Goal: Task Accomplishment & Management: Manage account settings

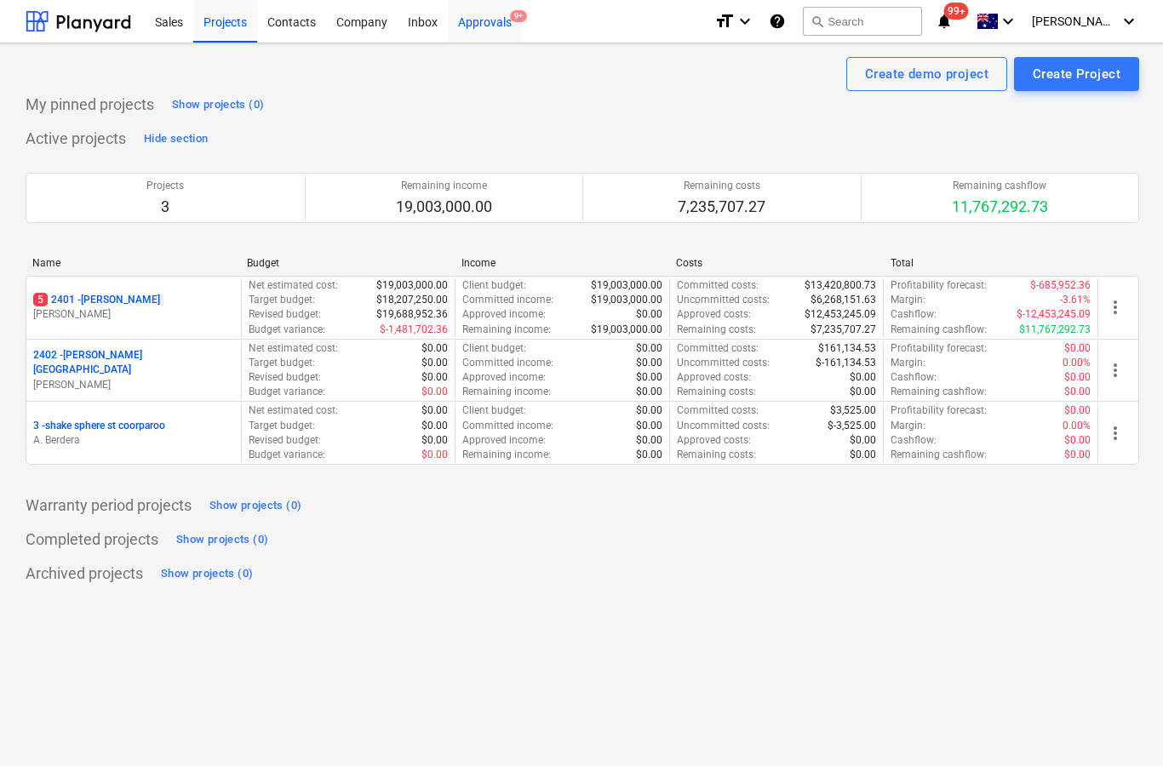
click at [492, 36] on div "Approvals 9+" at bounding box center [485, 20] width 74 height 43
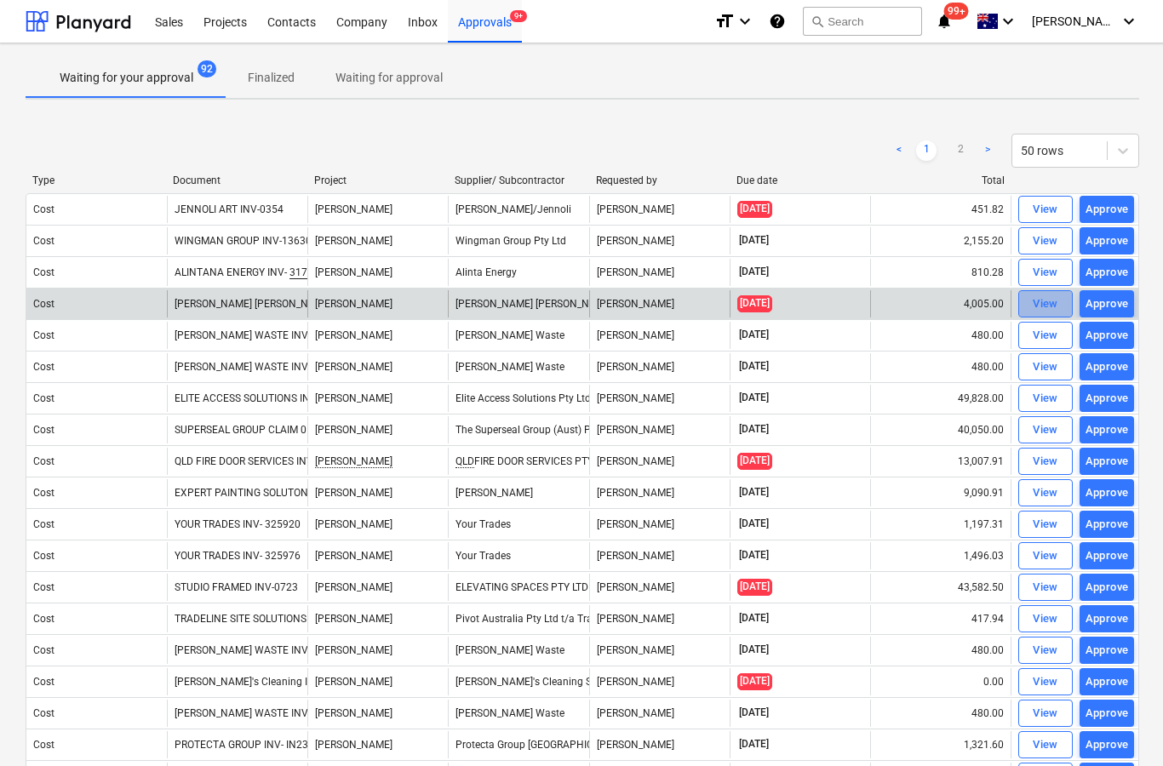
click at [1038, 315] on button "View" at bounding box center [1045, 303] width 54 height 27
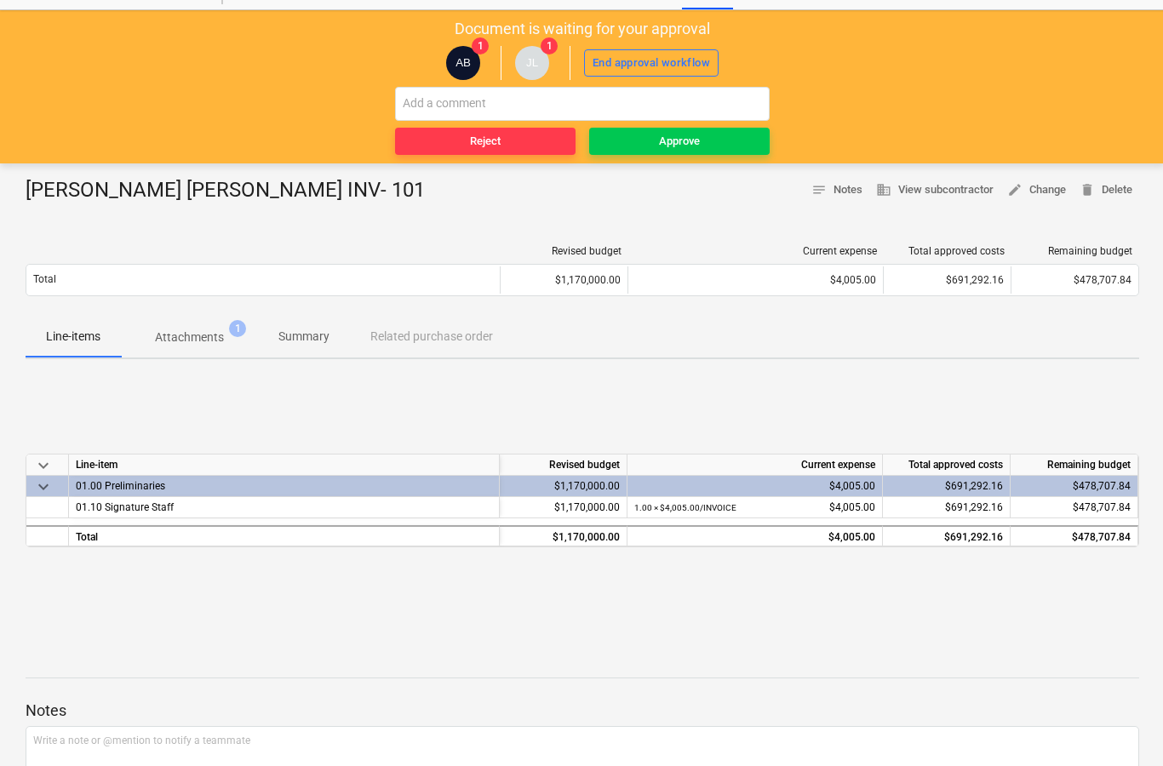
click at [214, 352] on button "Attachments 1" at bounding box center [189, 337] width 137 height 41
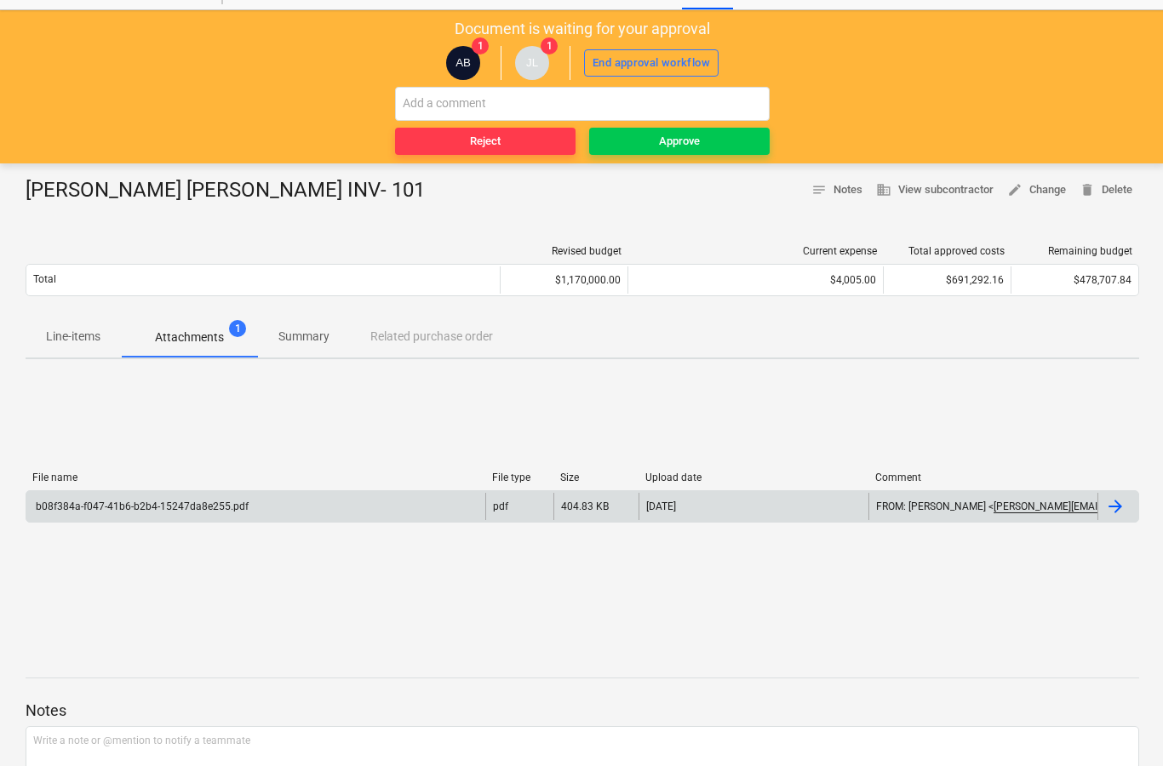
click at [1111, 512] on div at bounding box center [1115, 506] width 20 height 20
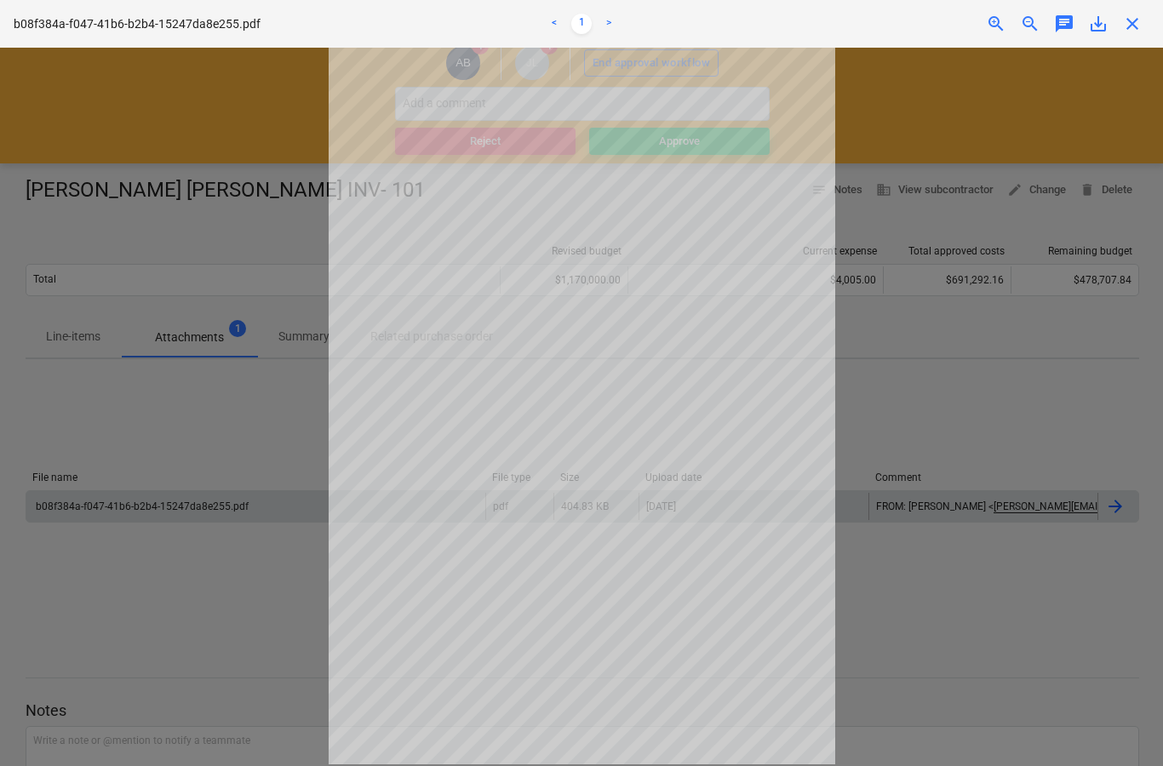
click at [1129, 47] on div "b08f384a-f047-41b6-b2b4-15247da8e255.pdf < 1 > zoom_in zoom_out chat 0 save_alt…" at bounding box center [581, 24] width 1163 height 48
click at [1108, 19] on span "save_alt" at bounding box center [1098, 24] width 20 height 20
click at [1125, 32] on span "close" at bounding box center [1132, 24] width 20 height 20
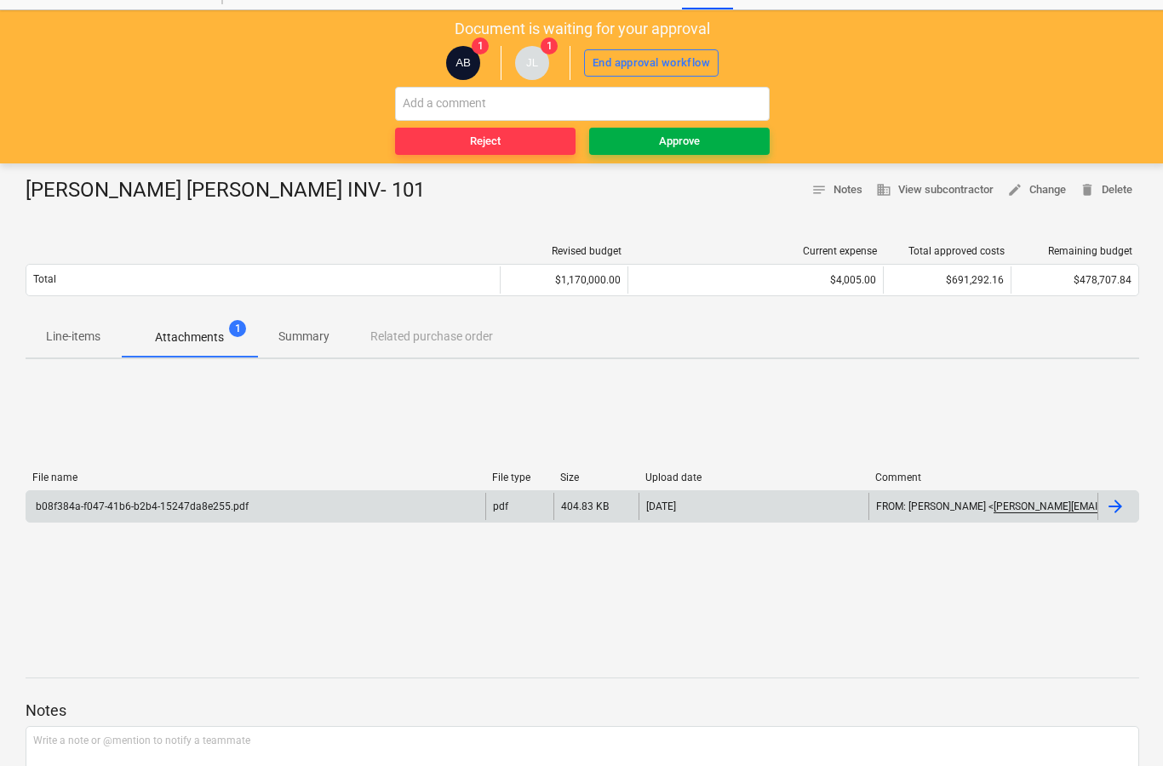
click at [696, 151] on button "Approve" at bounding box center [679, 141] width 180 height 27
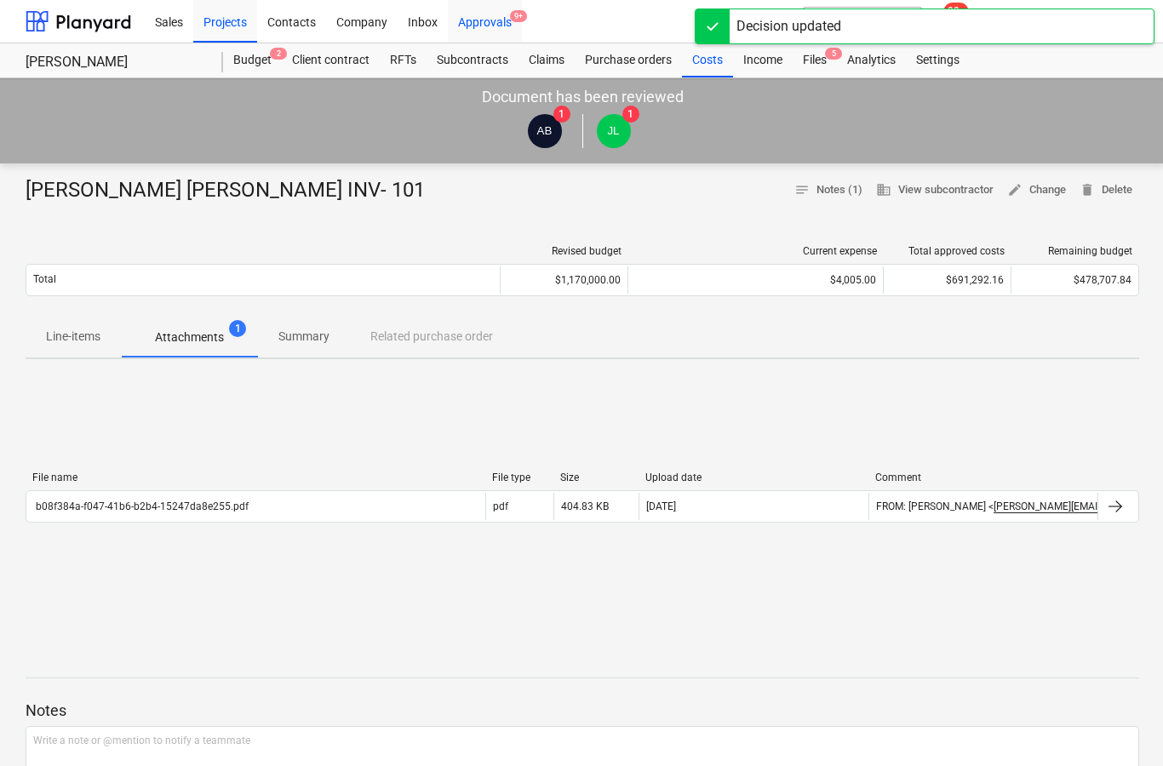
click at [489, 31] on div "Approvals 9+" at bounding box center [485, 20] width 74 height 43
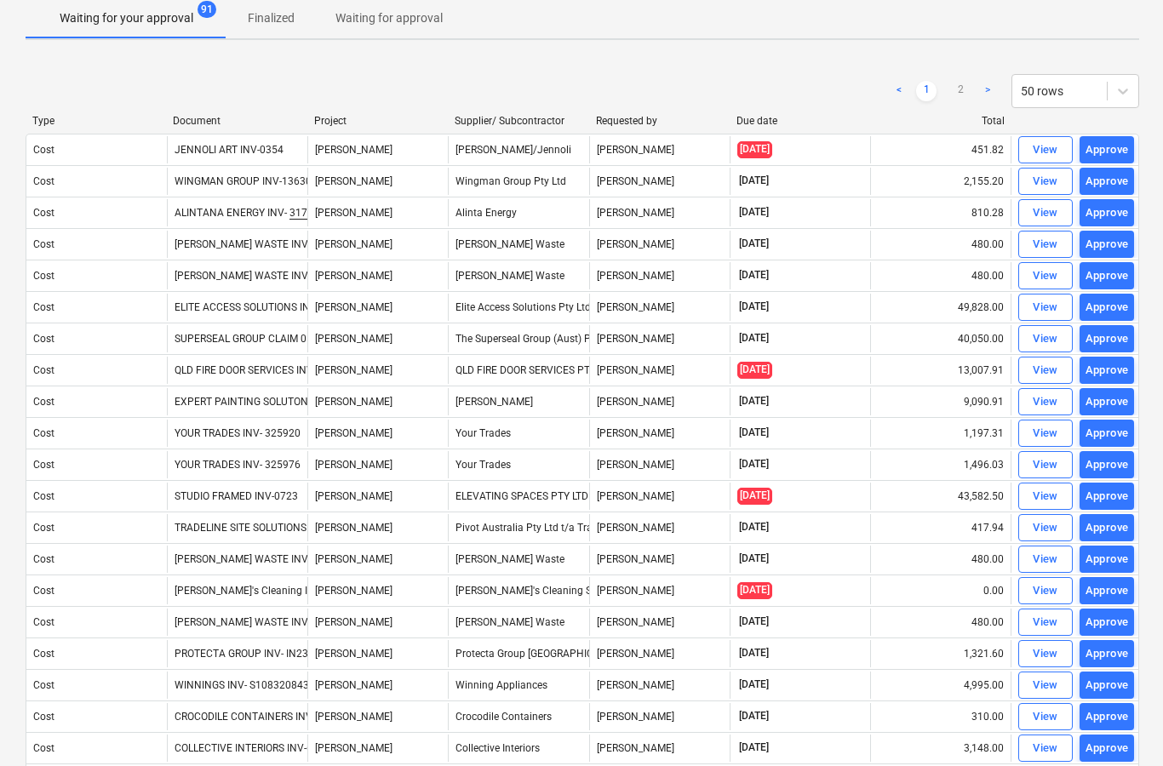
scroll to position [60, 0]
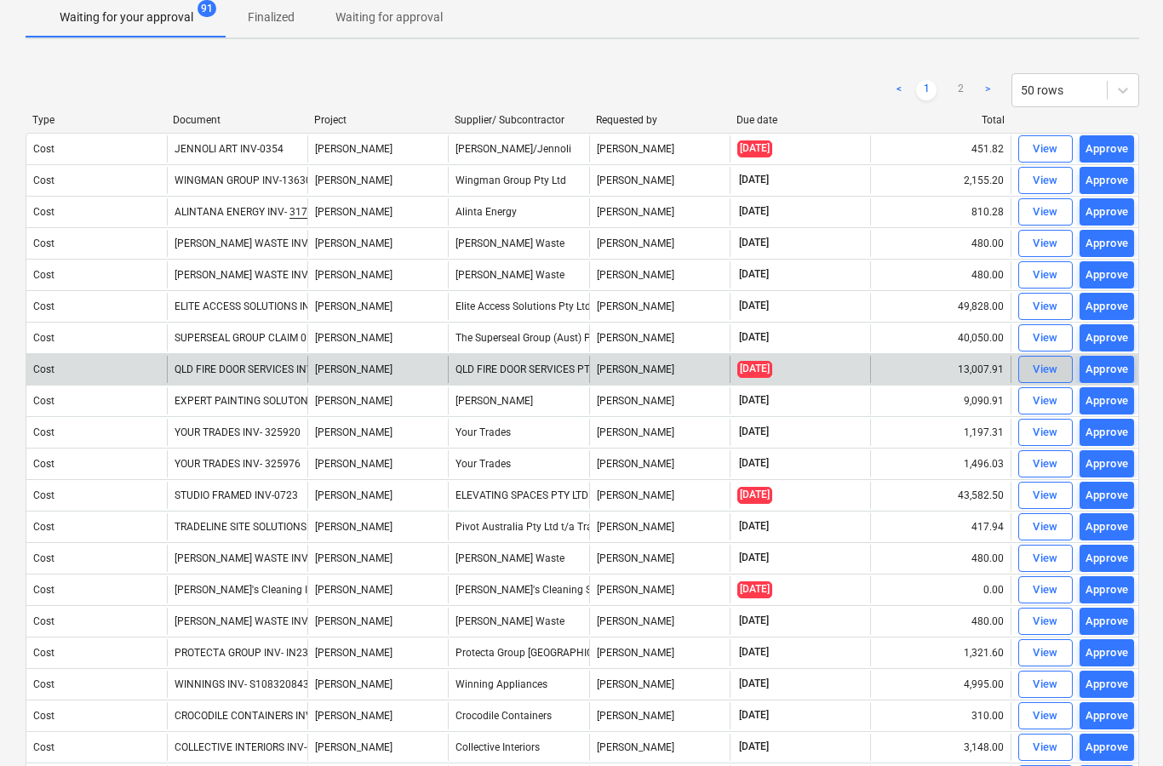
click at [1043, 369] on div "View" at bounding box center [1045, 370] width 26 height 20
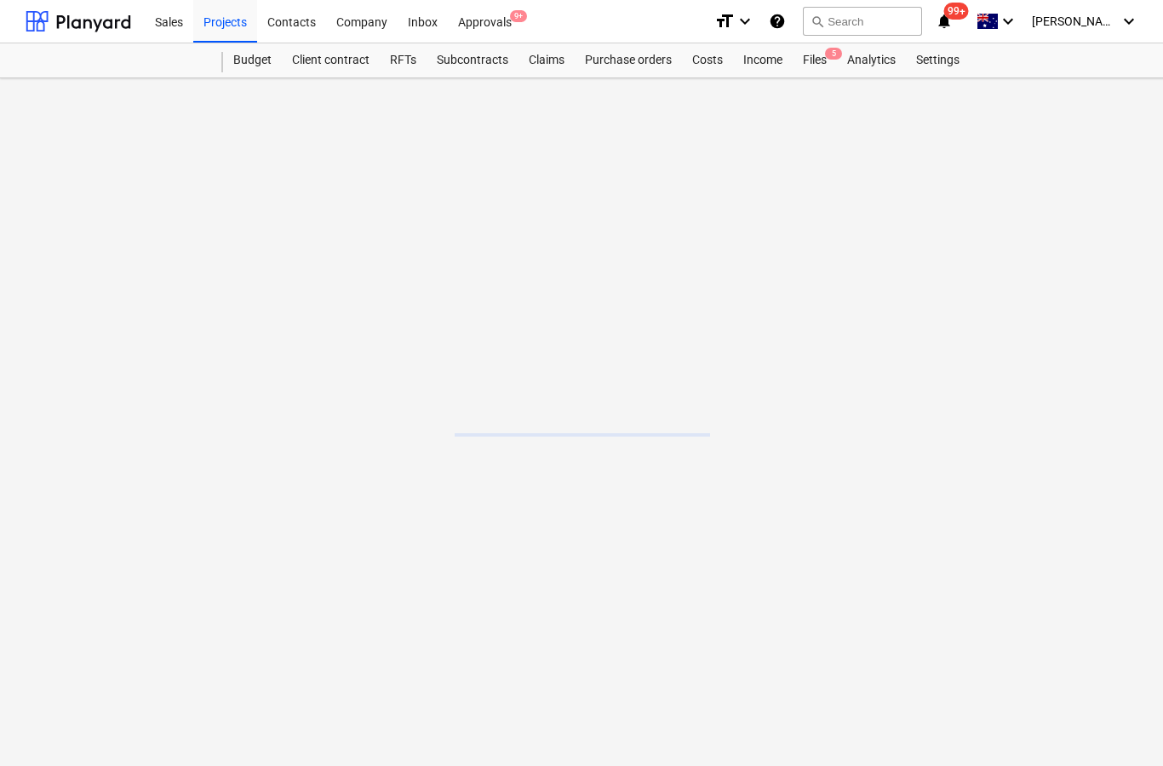
scroll to position [68, 0]
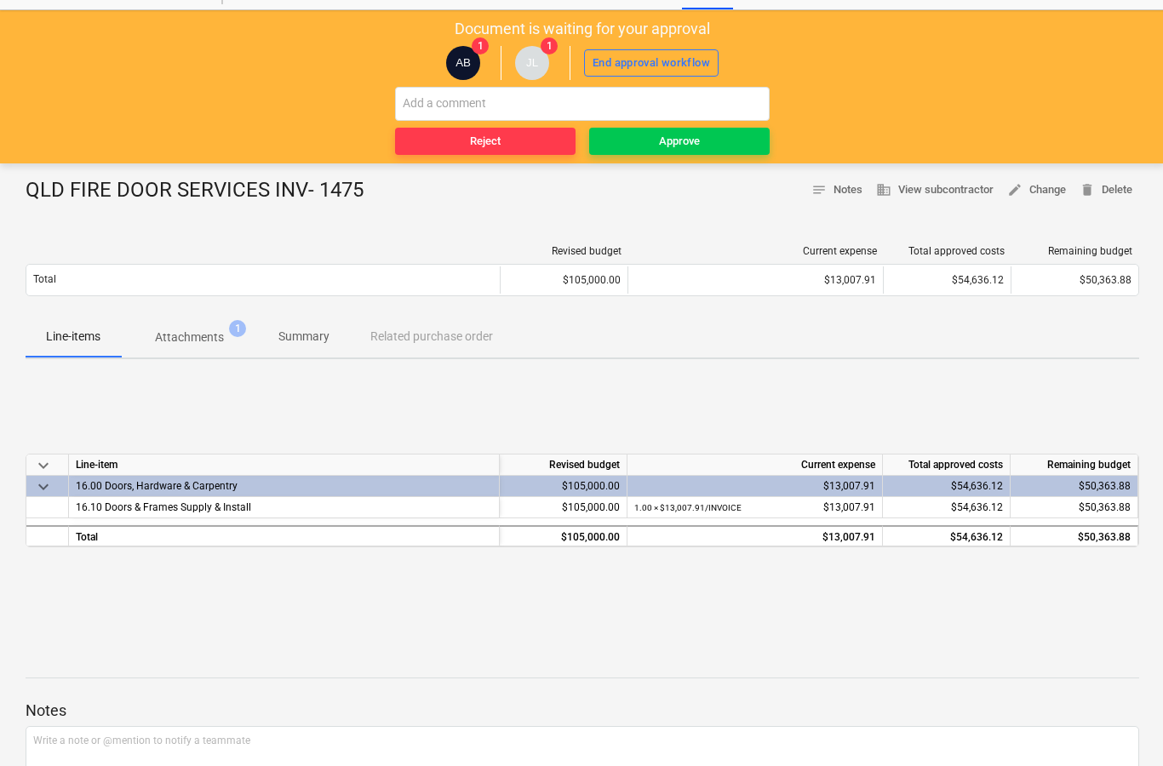
click at [224, 342] on span "Attachments 1" at bounding box center [189, 338] width 96 height 18
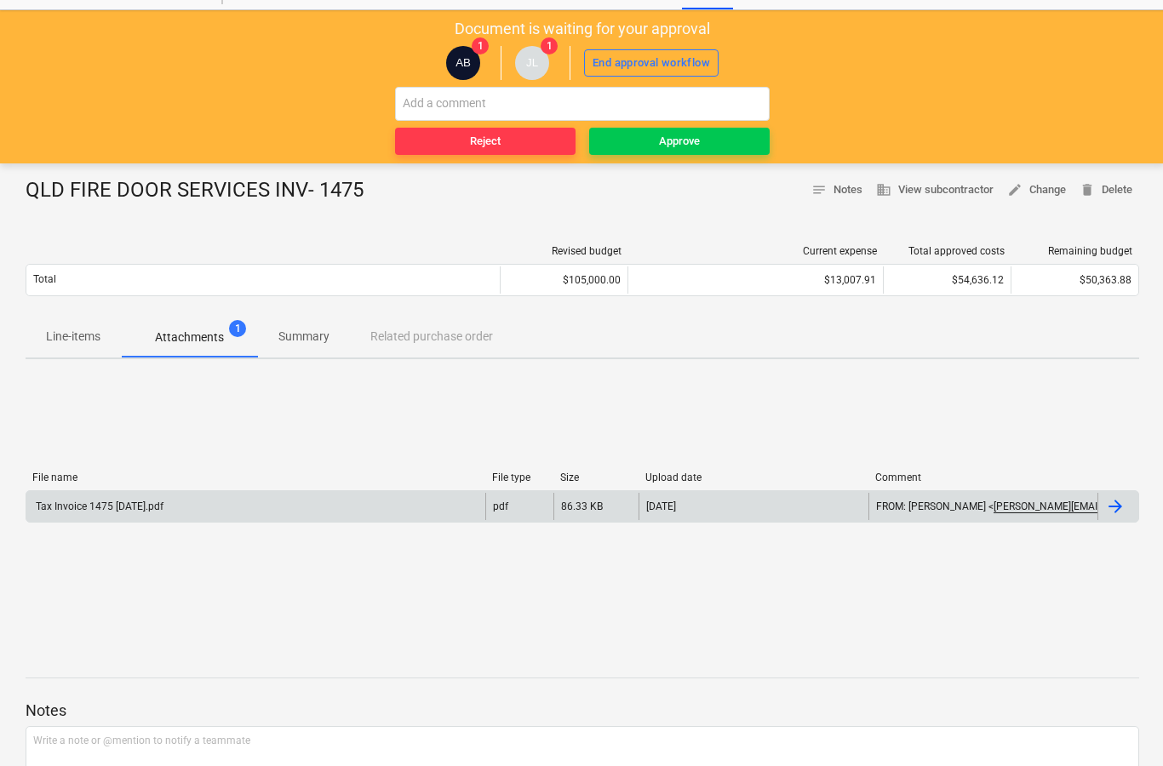
click at [1109, 519] on div at bounding box center [1117, 506] width 41 height 27
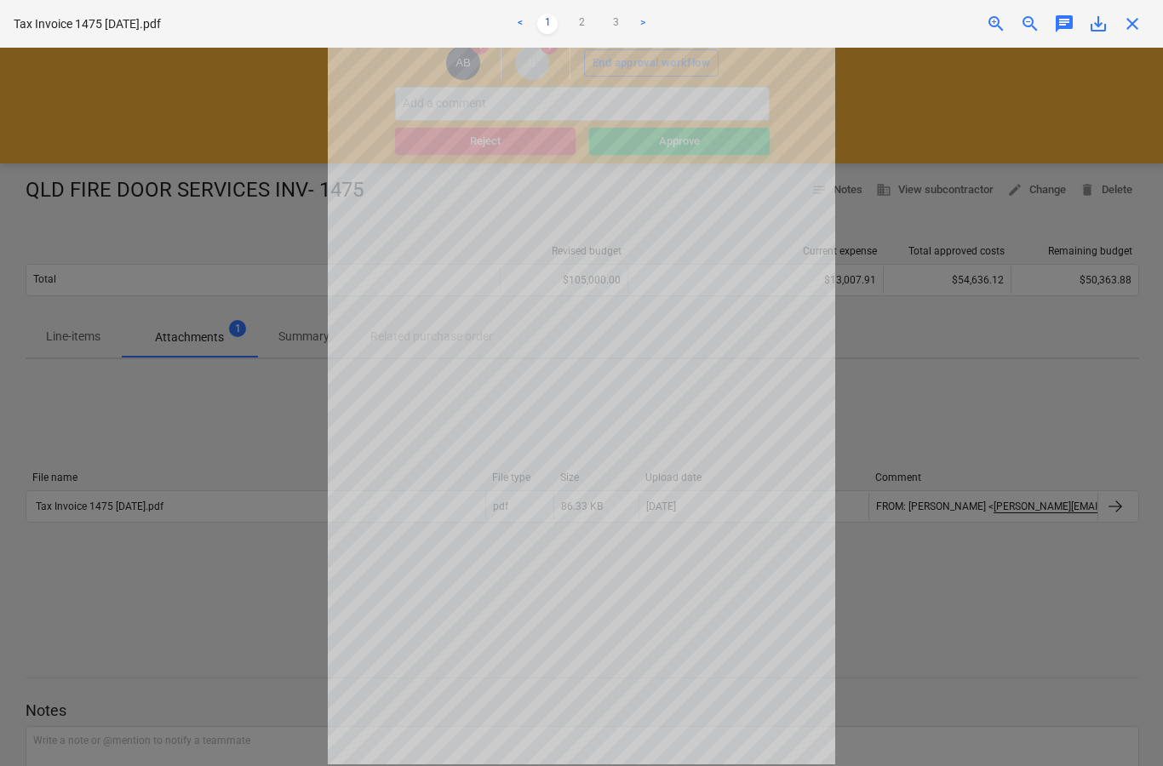
click at [1142, 20] on span "close" at bounding box center [1132, 24] width 20 height 20
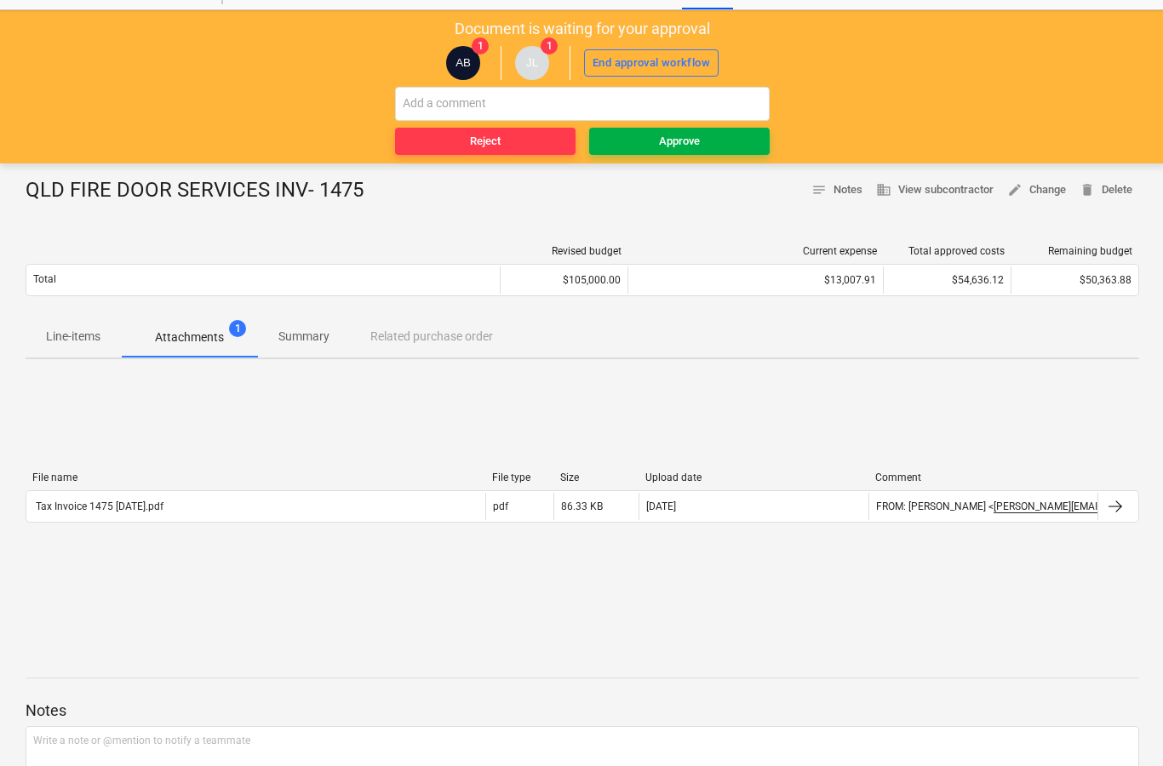
click at [689, 140] on div "Approve" at bounding box center [679, 142] width 41 height 20
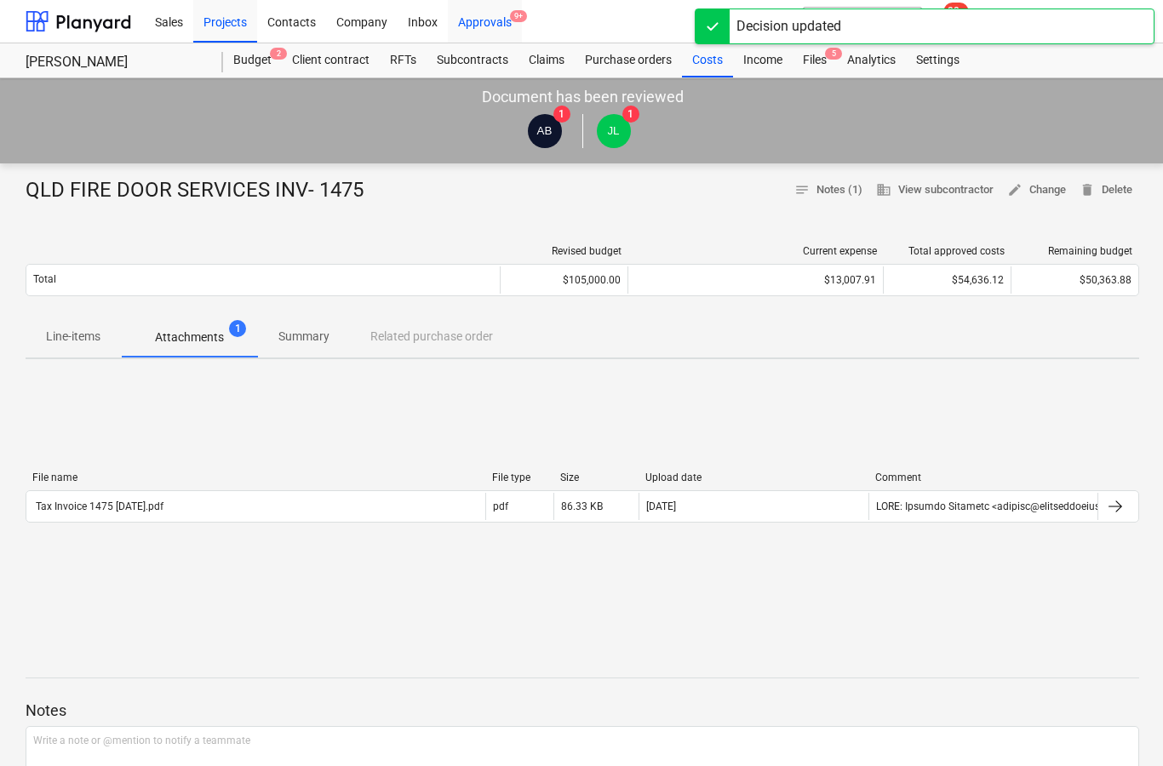
click at [491, 27] on div "Approvals 9+" at bounding box center [485, 20] width 74 height 43
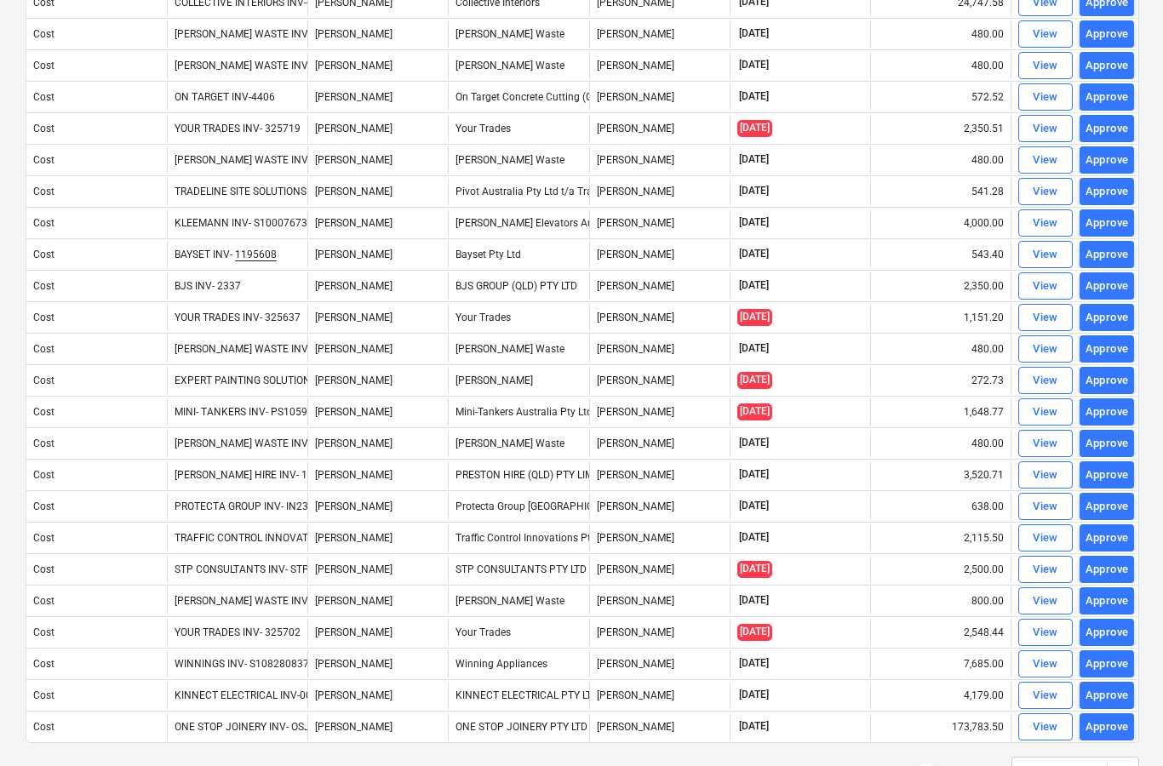
scroll to position [1031, 0]
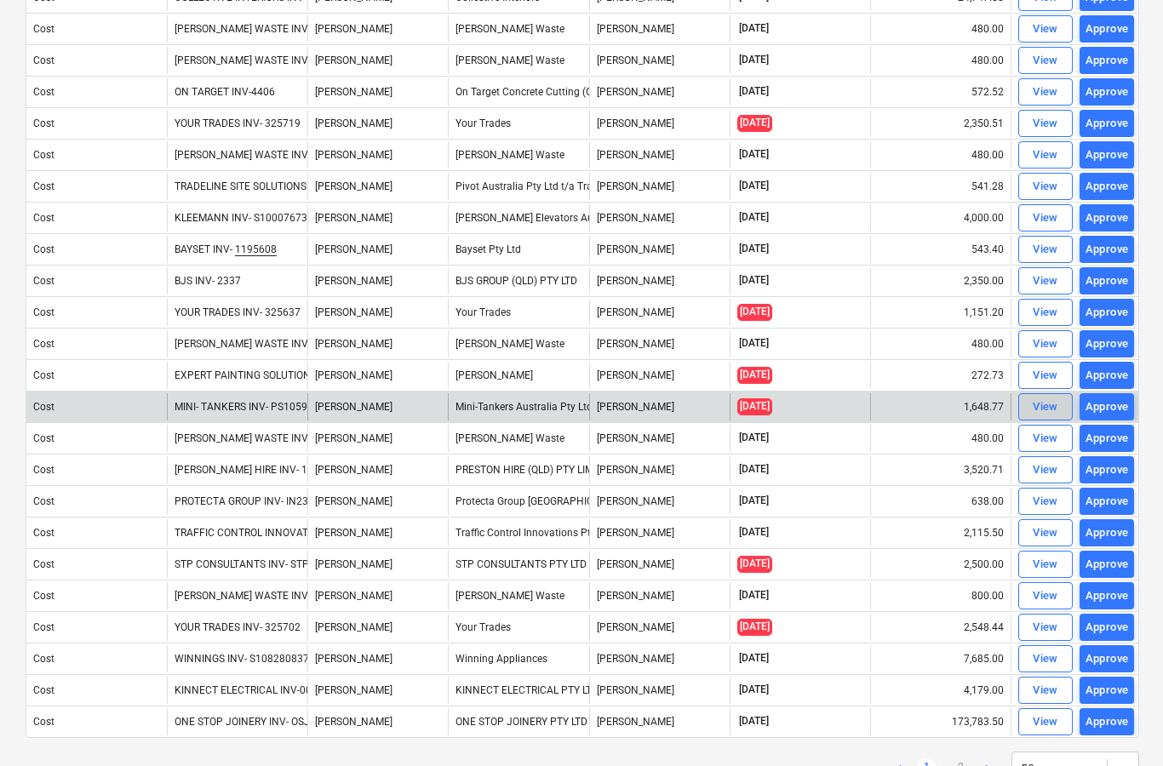
click at [1038, 415] on div "View" at bounding box center [1045, 407] width 26 height 20
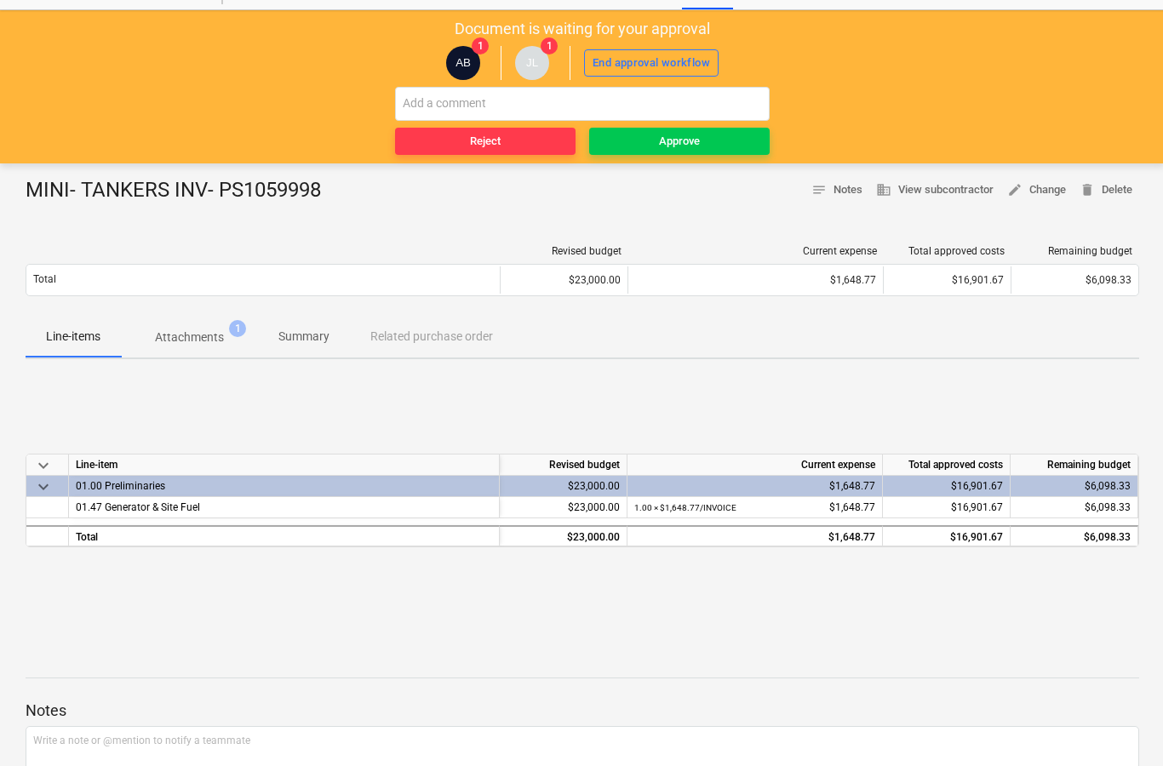
click at [204, 337] on p "Attachments" at bounding box center [189, 338] width 69 height 18
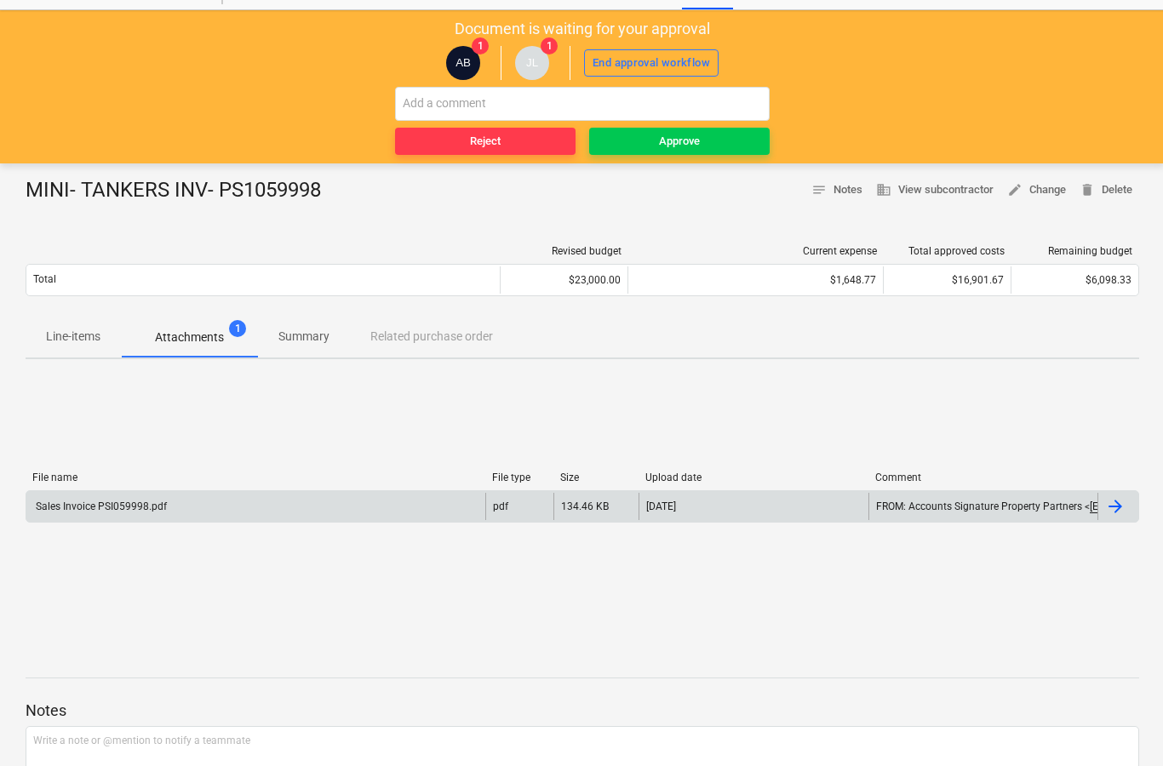
click at [1111, 518] on div at bounding box center [1117, 506] width 41 height 27
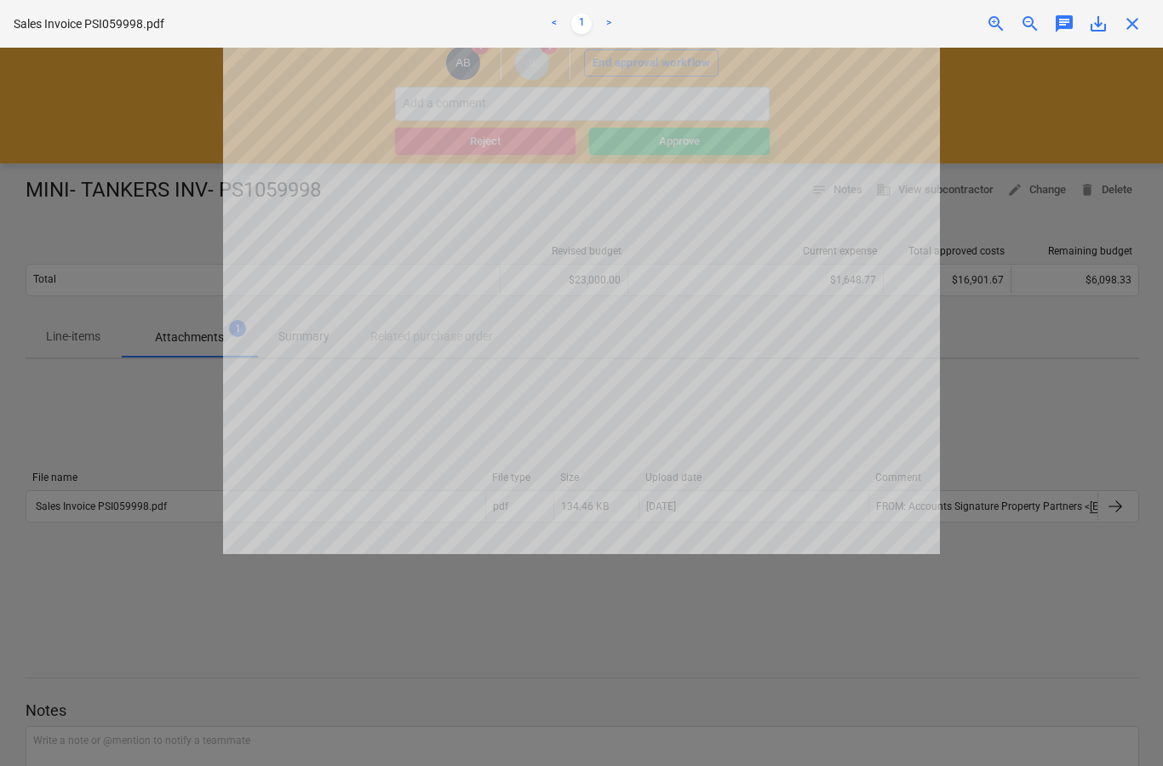
click at [1122, 31] on span "close" at bounding box center [1132, 24] width 20 height 20
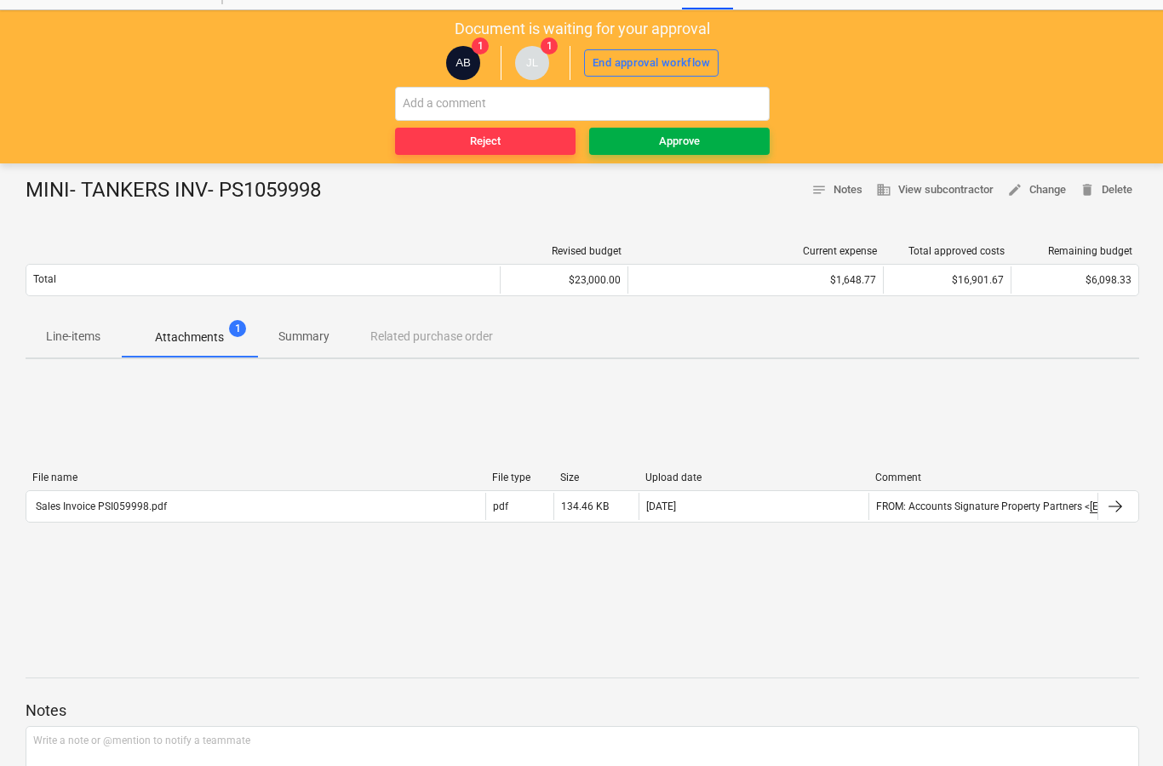
click at [744, 150] on button "Approve" at bounding box center [679, 141] width 180 height 27
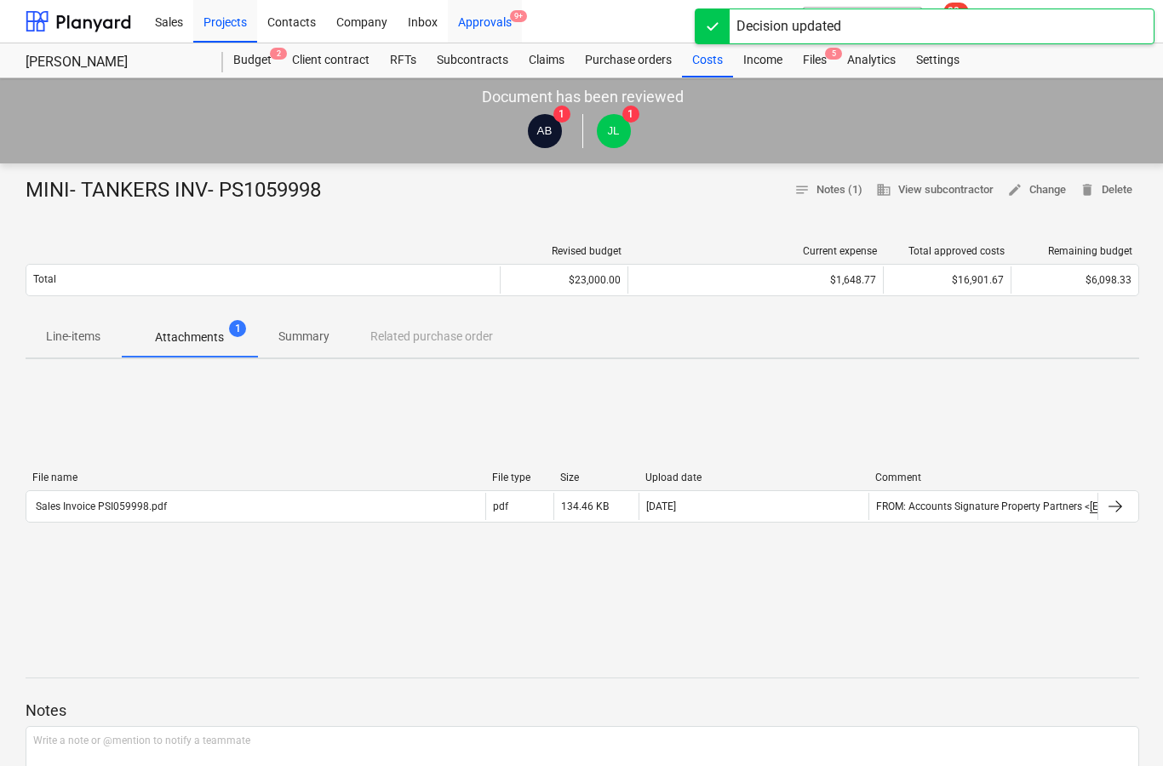
click at [487, 26] on div "Approvals 9+" at bounding box center [485, 20] width 74 height 43
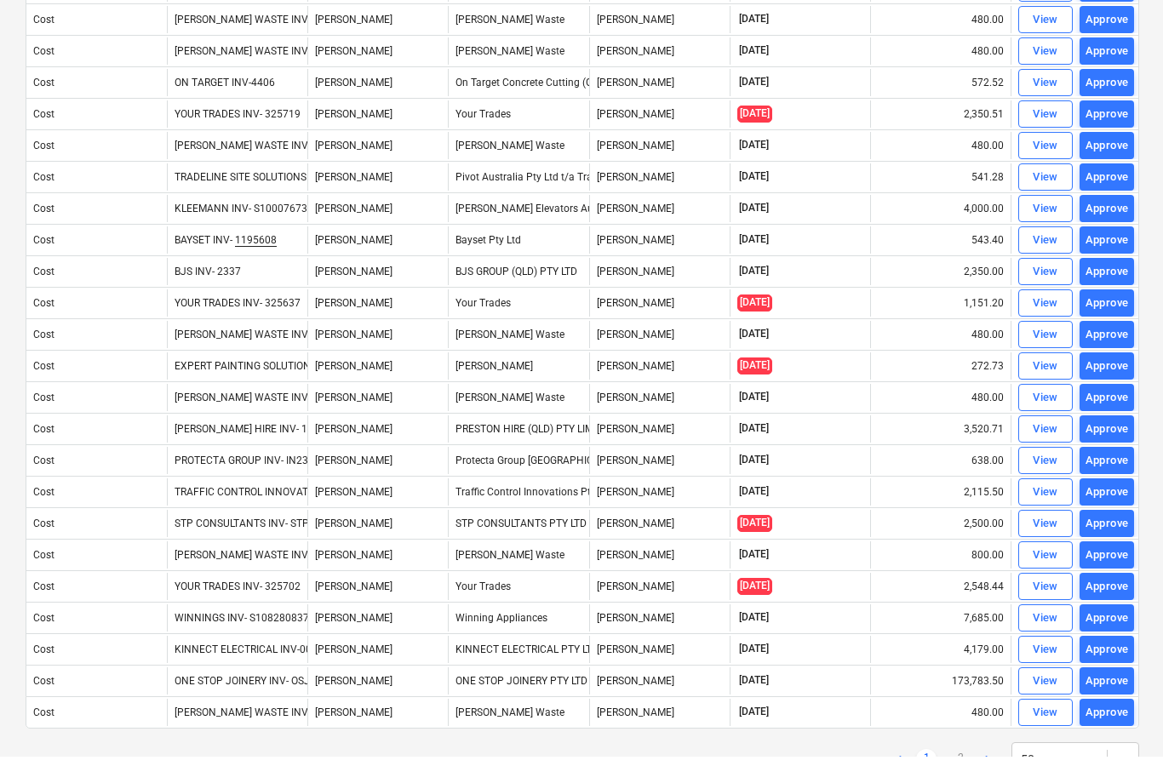
scroll to position [1099, 0]
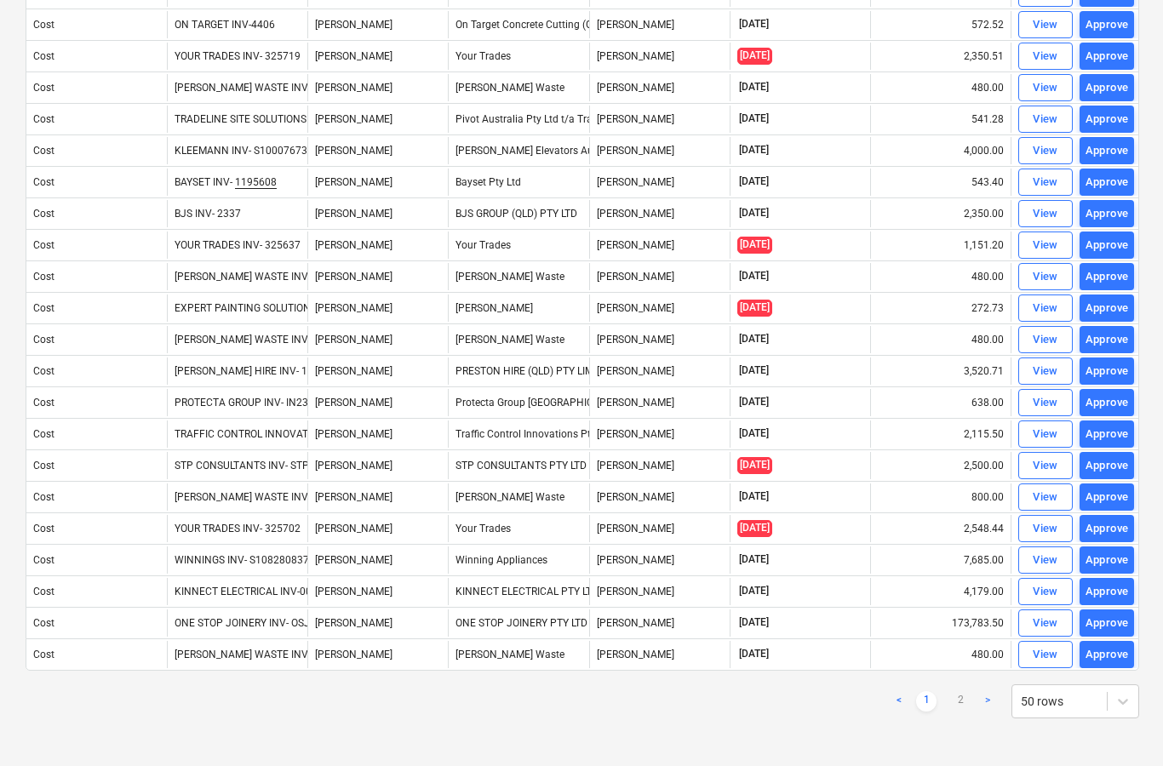
click at [968, 700] on link "2" at bounding box center [960, 701] width 20 height 20
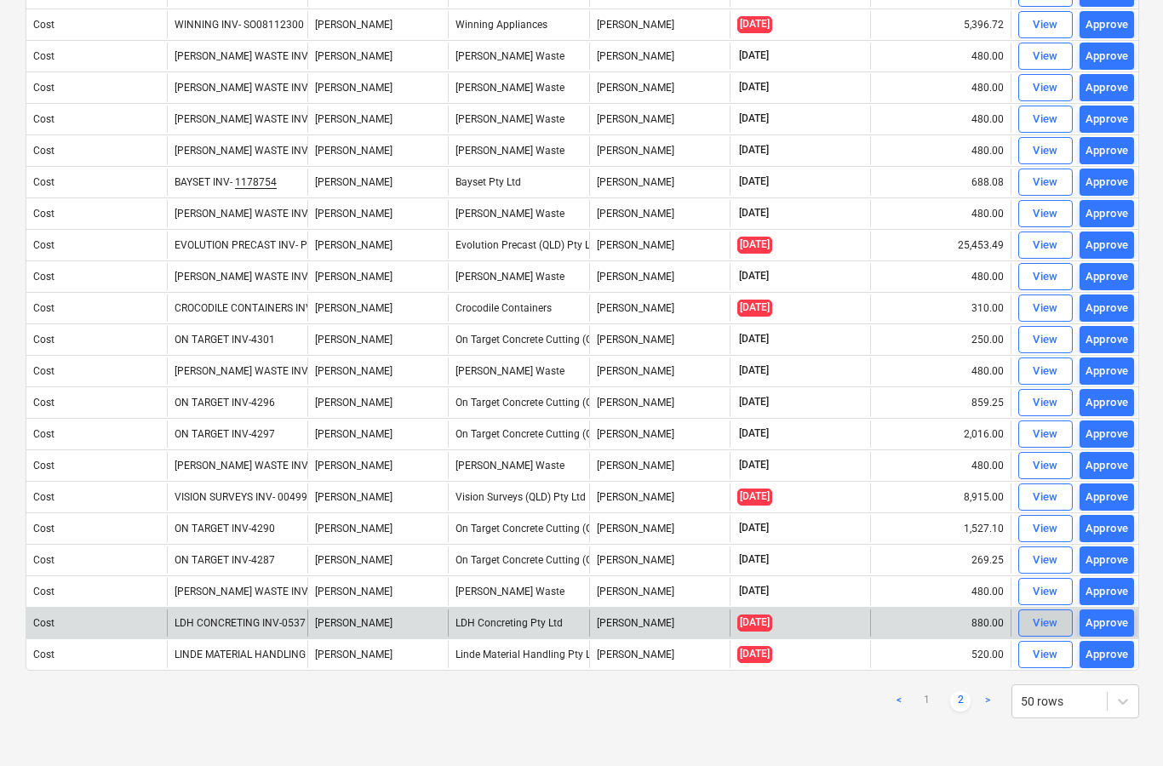
click at [1026, 628] on span "View" at bounding box center [1044, 624] width 37 height 20
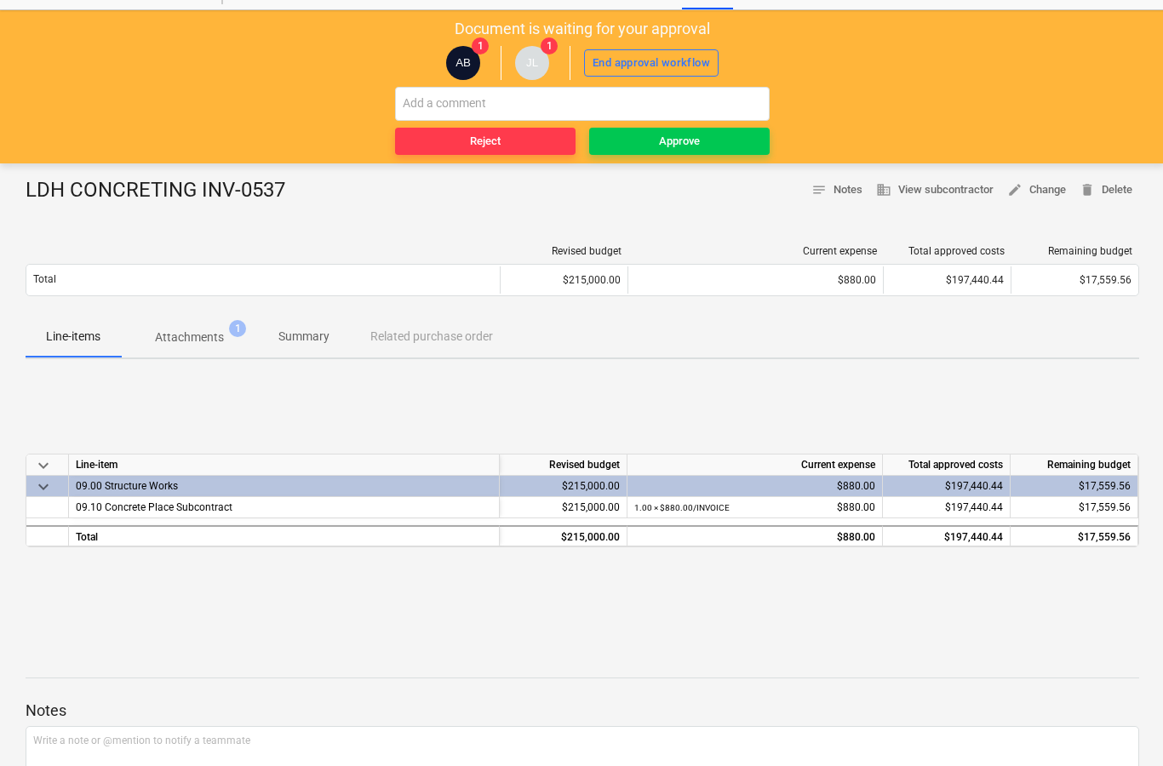
click at [209, 354] on button "Attachments 1" at bounding box center [189, 337] width 137 height 41
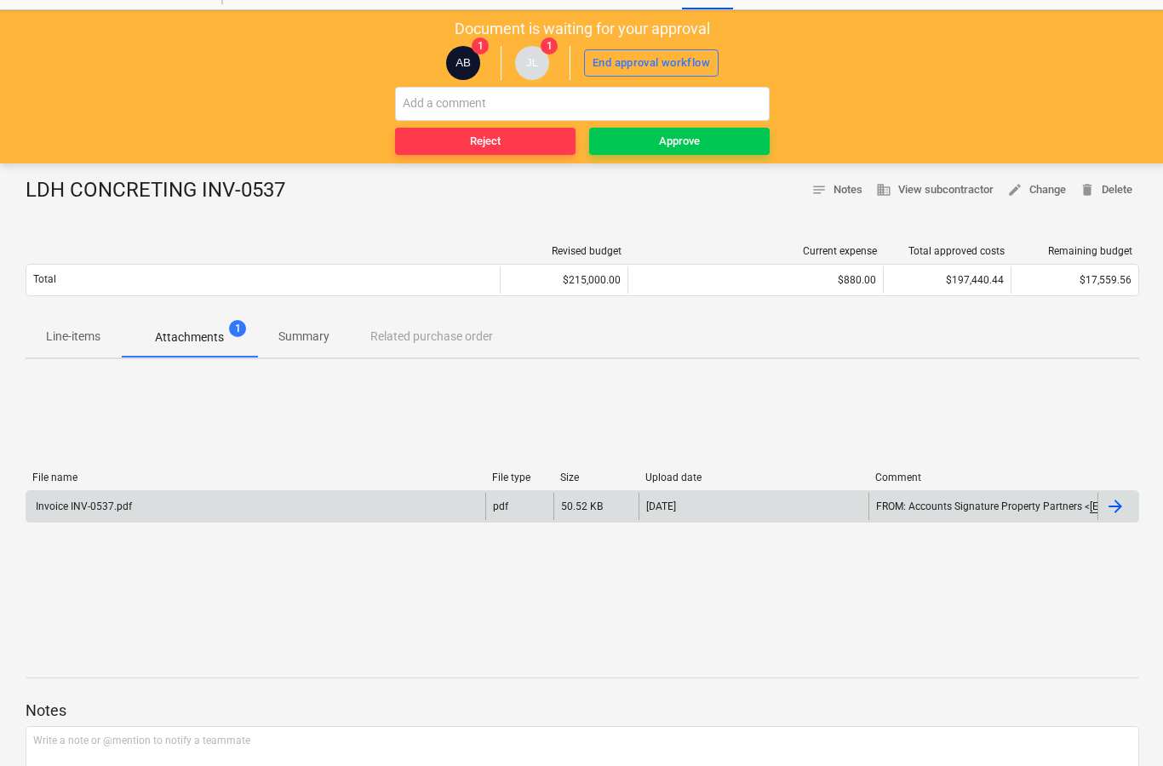
click at [1118, 518] on div at bounding box center [1117, 506] width 41 height 27
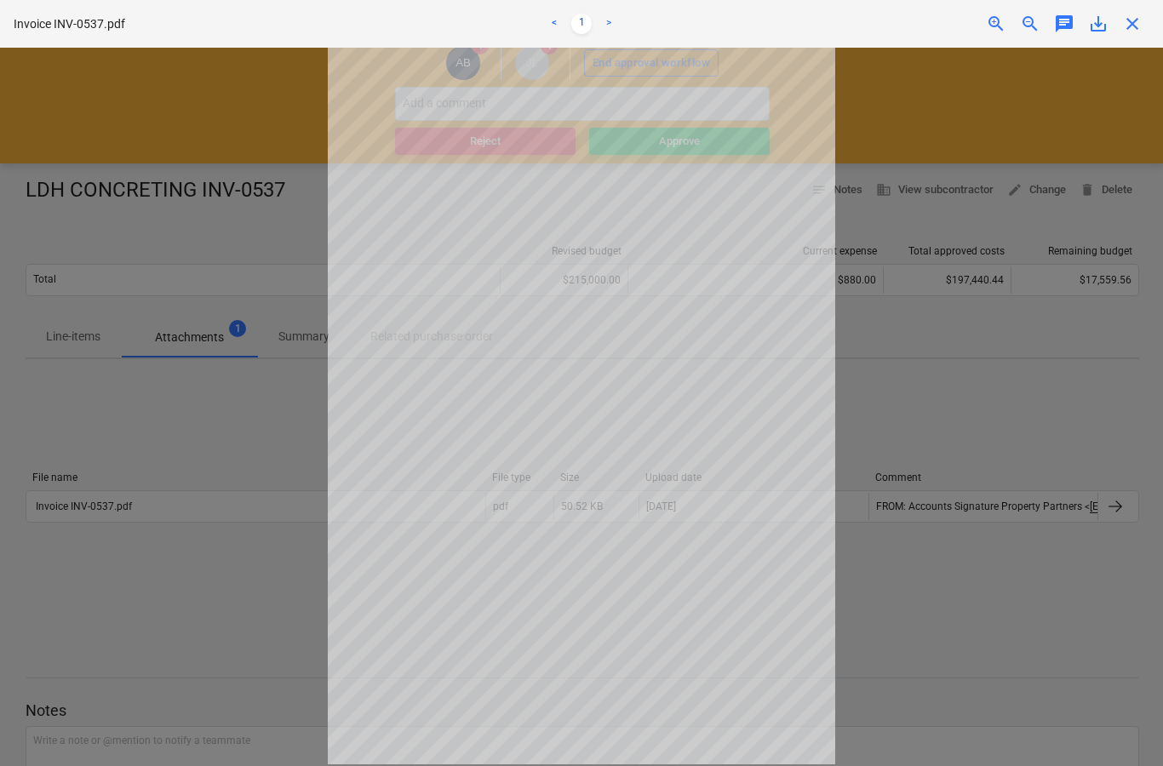
click at [1139, 28] on span "close" at bounding box center [1132, 24] width 20 height 20
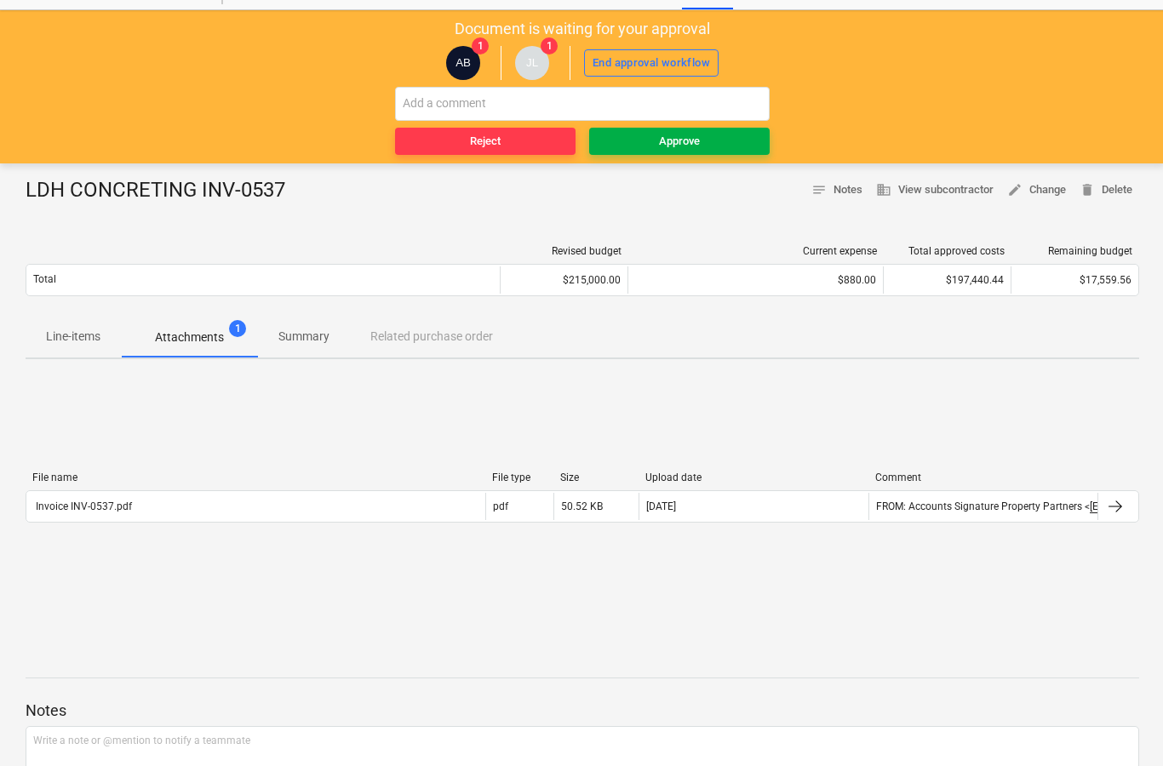
click at [735, 146] on span "Approve" at bounding box center [679, 142] width 167 height 20
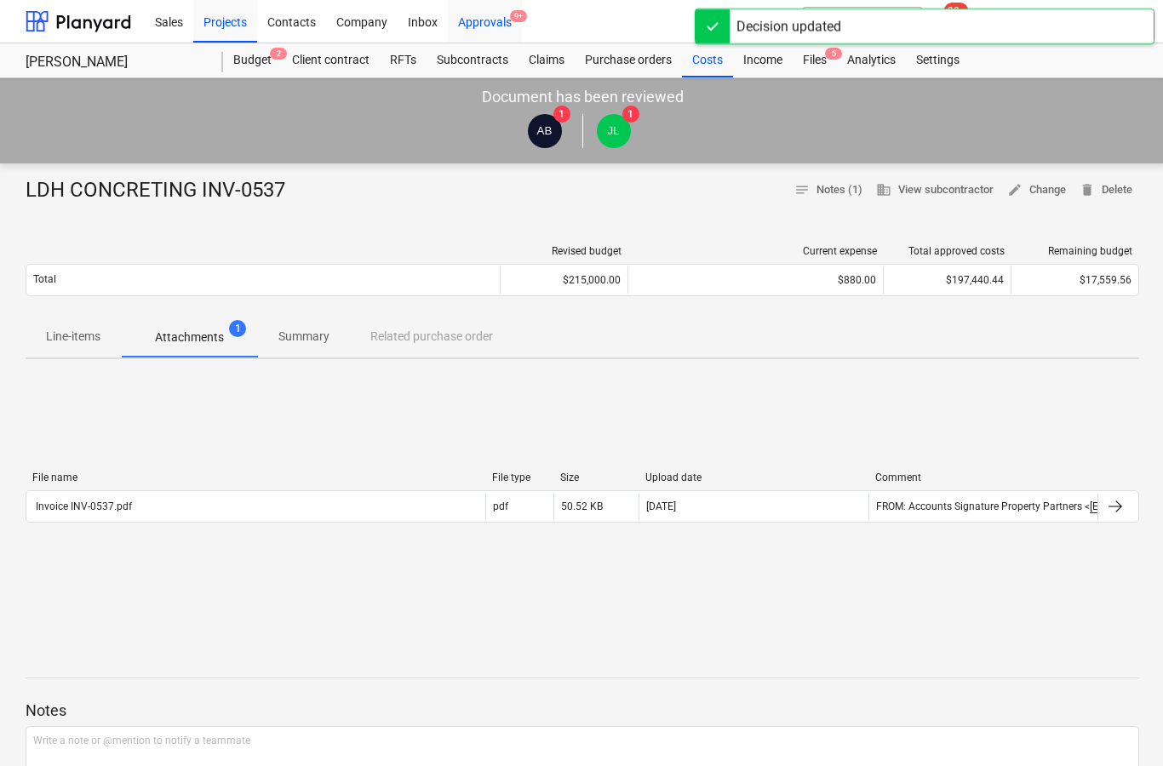
click at [512, 31] on div "Approvals 9+" at bounding box center [485, 20] width 74 height 43
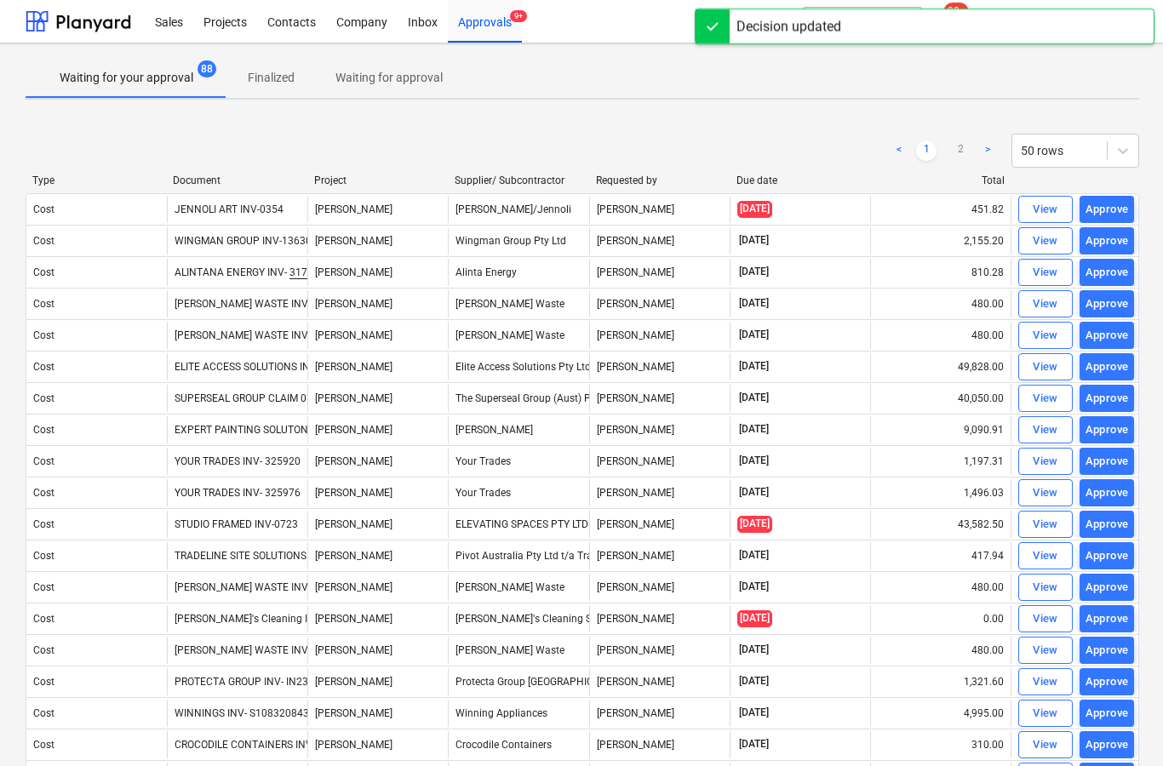
click at [989, 154] on link ">" at bounding box center [987, 150] width 20 height 20
